Goal: Information Seeking & Learning: Learn about a topic

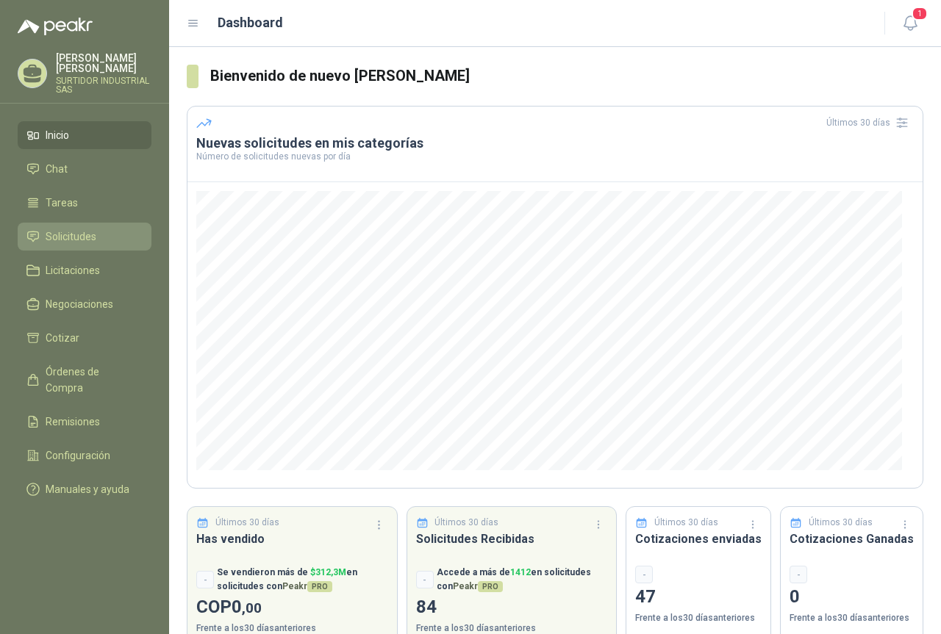
click at [121, 244] on li "Solicitudes" at bounding box center [84, 237] width 116 height 16
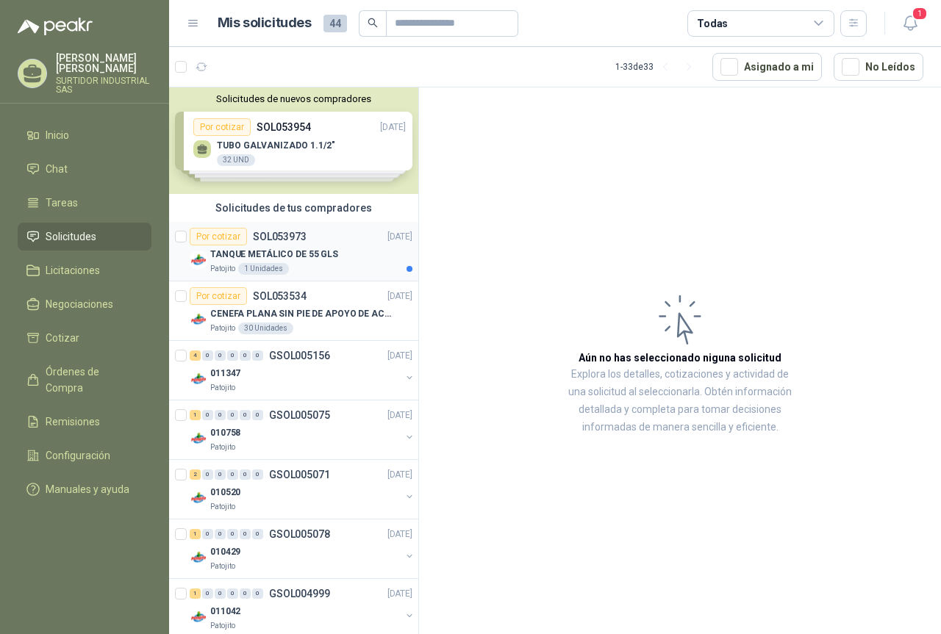
click at [316, 253] on p "TANQUE METÁLICO DE 55 GLS" at bounding box center [274, 255] width 128 height 14
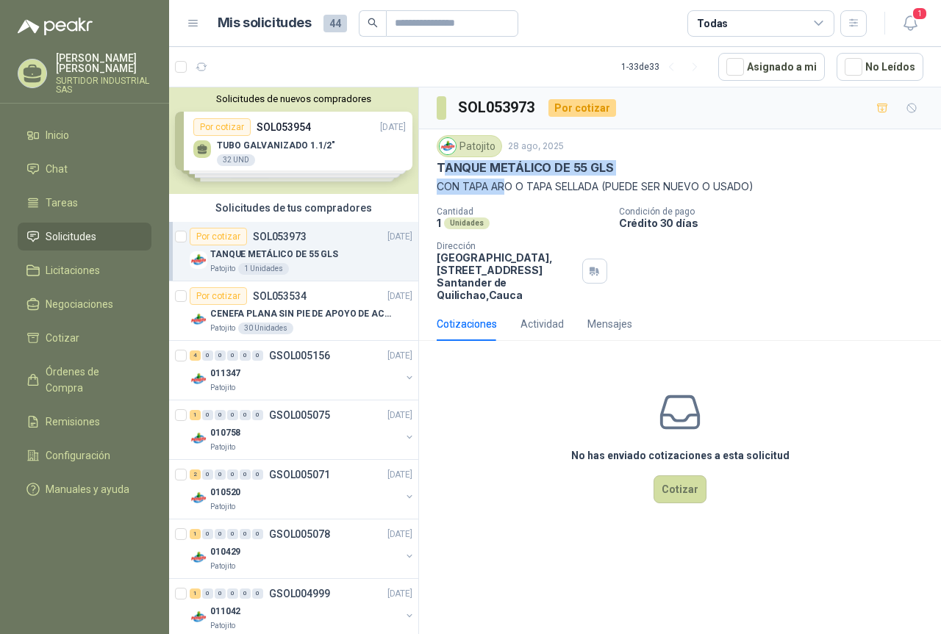
drag, startPoint x: 440, startPoint y: 169, endPoint x: 506, endPoint y: 185, distance: 68.1
click at [506, 185] on div "Patojito [DATE] TANQUE METÁLICO DE 55 GLS CON TAPA ARO O TAPA SELLADA (PUEDE SE…" at bounding box center [679, 165] width 486 height 60
drag, startPoint x: 436, startPoint y: 170, endPoint x: 472, endPoint y: 180, distance: 37.4
click at [472, 180] on div "Patojito [DATE] TANQUE METÁLICO DE 55 GLS CON TAPA ARO O TAPA SELLADA (PUEDE SE…" at bounding box center [680, 218] width 522 height 178
drag, startPoint x: 759, startPoint y: 188, endPoint x: 435, endPoint y: 173, distance: 324.4
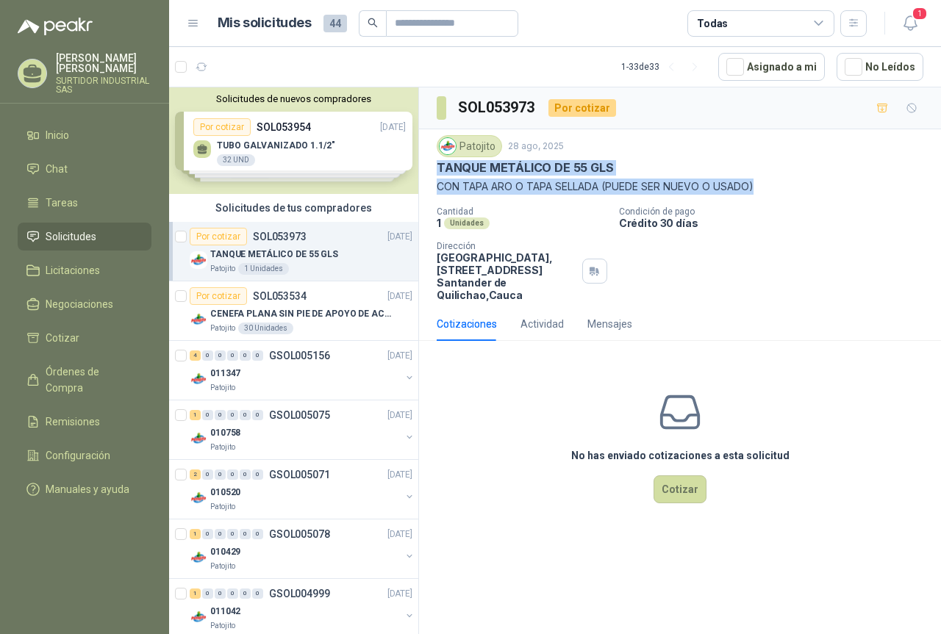
click at [435, 173] on div "Patojito [DATE] TANQUE METÁLICO DE 55 GLS CON TAPA ARO O TAPA SELLADA (PUEDE SE…" at bounding box center [680, 218] width 522 height 178
copy div "TANQUE METÁLICO DE 55 GLS CON TAPA ARO O TAPA SELLADA (PUEDE SER NUEVO O USADO)"
drag, startPoint x: 453, startPoint y: 172, endPoint x: 478, endPoint y: 188, distance: 30.4
click at [478, 188] on p "CON TAPA ARO O TAPA SELLADA (PUEDE SER NUEVO O USADO)" at bounding box center [679, 187] width 486 height 16
drag, startPoint x: 435, startPoint y: 167, endPoint x: 493, endPoint y: 183, distance: 60.3
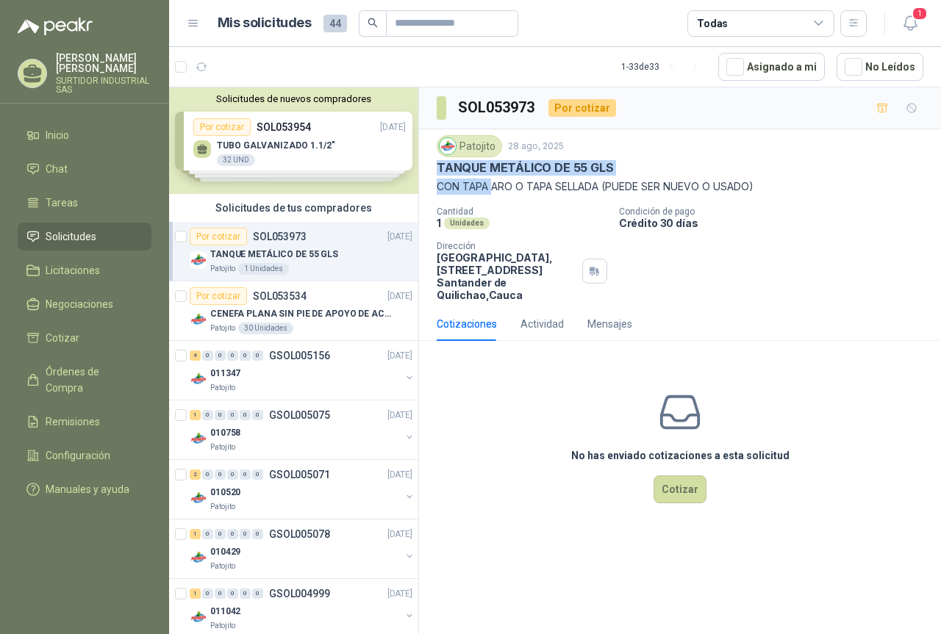
click at [493, 183] on div "Patojito [DATE] TANQUE METÁLICO DE 55 GLS CON TAPA ARO O TAPA SELLADA (PUEDE SE…" at bounding box center [680, 218] width 522 height 178
drag, startPoint x: 758, startPoint y: 184, endPoint x: 622, endPoint y: 184, distance: 135.2
click at [622, 184] on p "CON TAPA ARO O TAPA SELLADA (PUEDE SER NUEVO O USADO)" at bounding box center [679, 187] width 486 height 16
